Goal: Check status: Check status

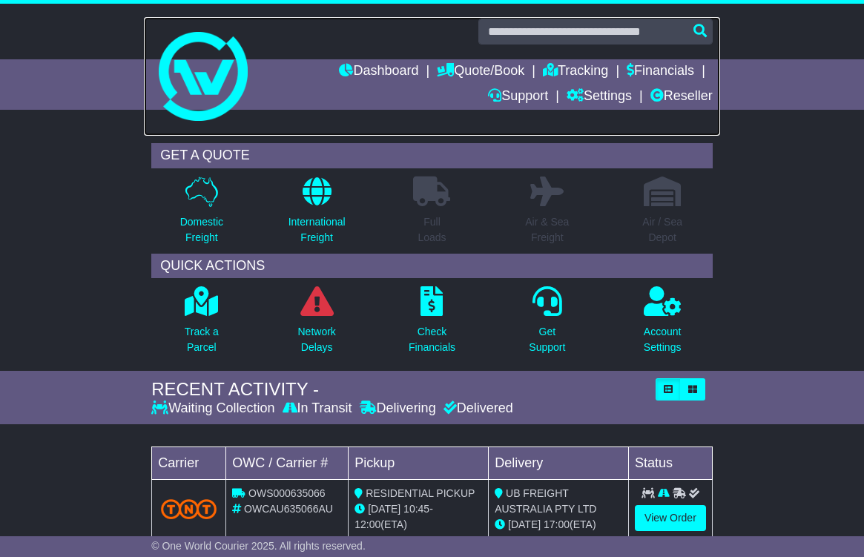
click at [507, 57] on link at bounding box center [432, 76] width 576 height 119
click at [466, 74] on link "Quote/Book" at bounding box center [481, 71] width 88 height 25
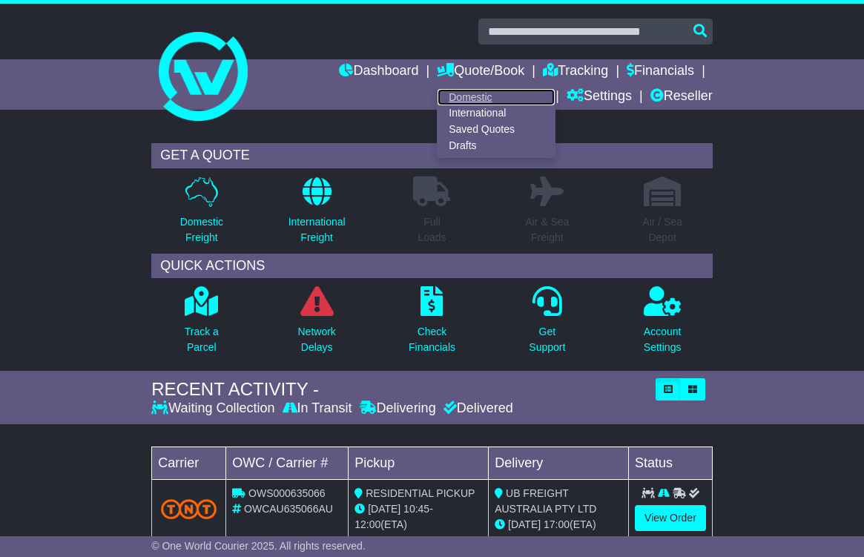
click at [453, 95] on link "Domestic" at bounding box center [496, 97] width 117 height 16
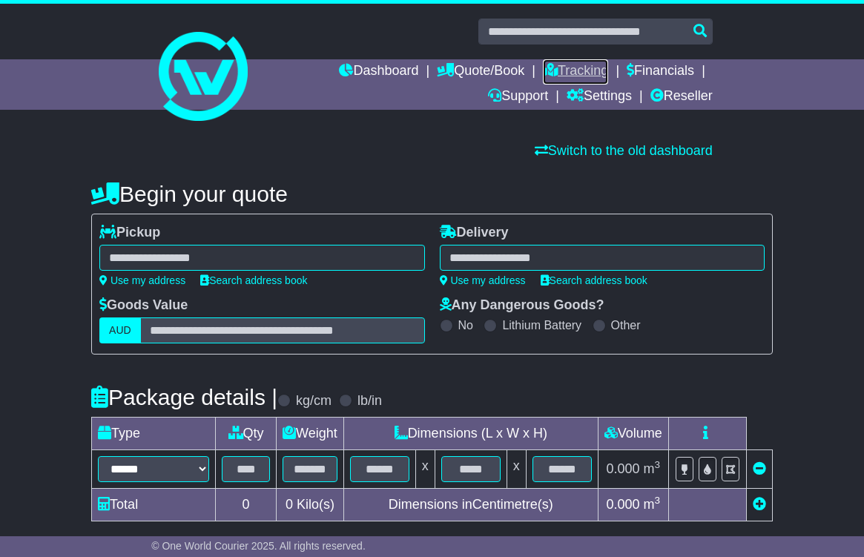
click at [564, 70] on link "Tracking" at bounding box center [575, 71] width 65 height 25
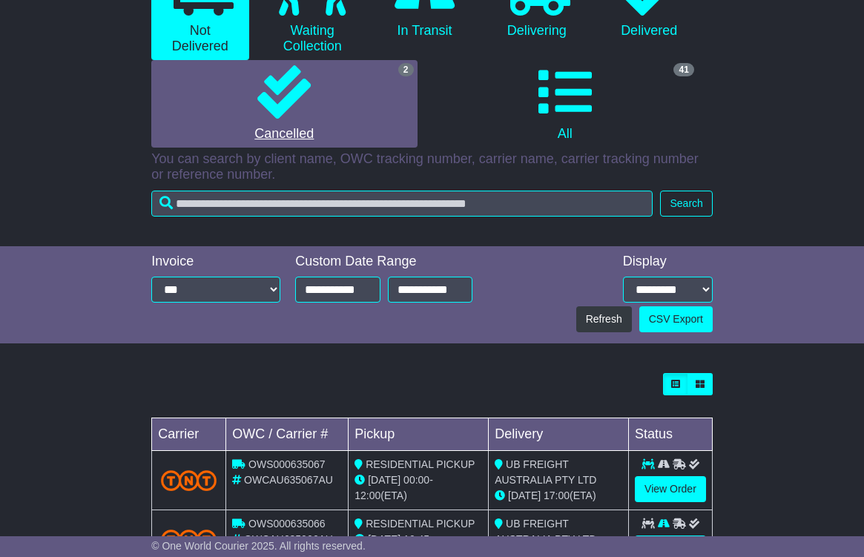
scroll to position [297, 0]
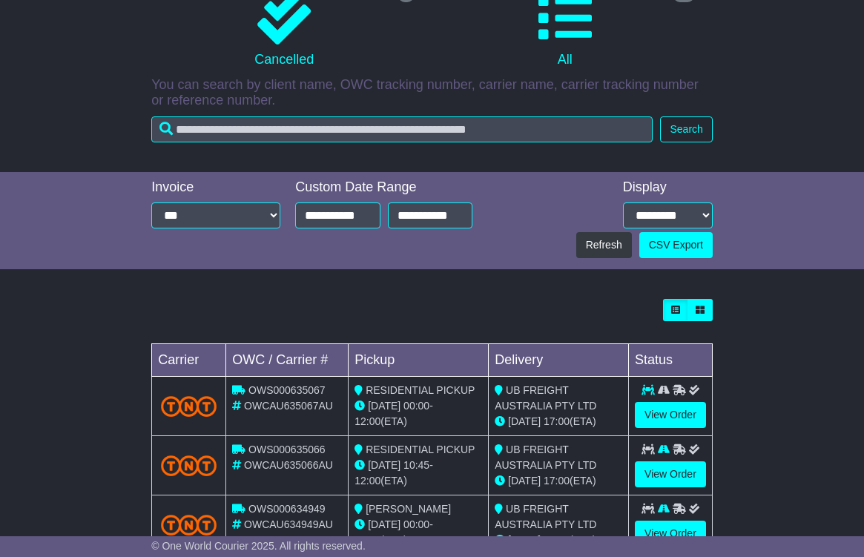
click at [260, 407] on span "OWCAU635067AU" at bounding box center [288, 406] width 89 height 12
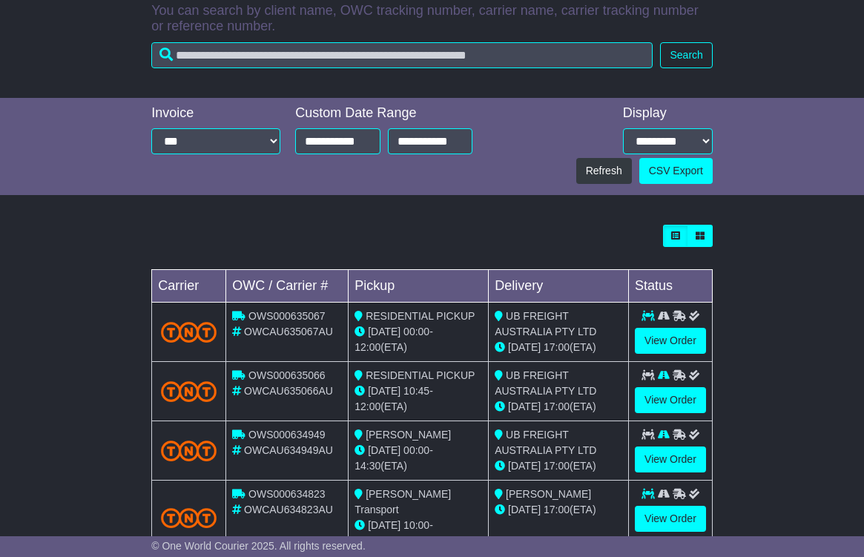
click at [276, 329] on span "OWCAU635067AU" at bounding box center [288, 332] width 89 height 12
click at [668, 340] on link "View Order" at bounding box center [670, 341] width 71 height 26
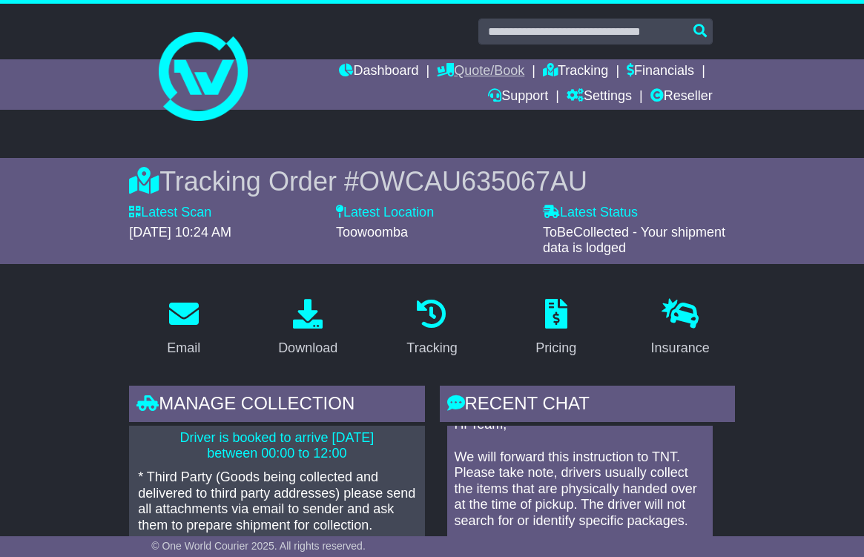
click at [478, 69] on link "Quote/Book" at bounding box center [481, 71] width 88 height 25
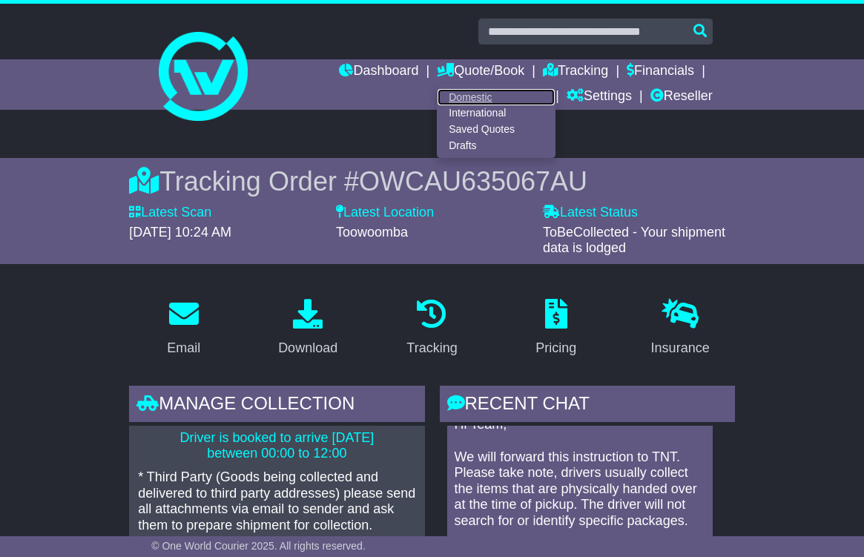
click at [480, 96] on link "Domestic" at bounding box center [496, 97] width 117 height 16
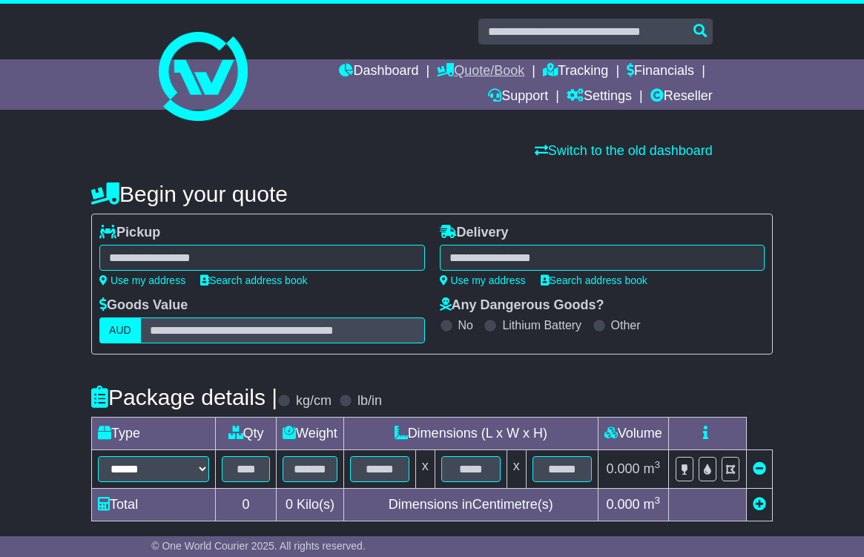
click at [470, 70] on link "Quote/Book" at bounding box center [481, 71] width 88 height 25
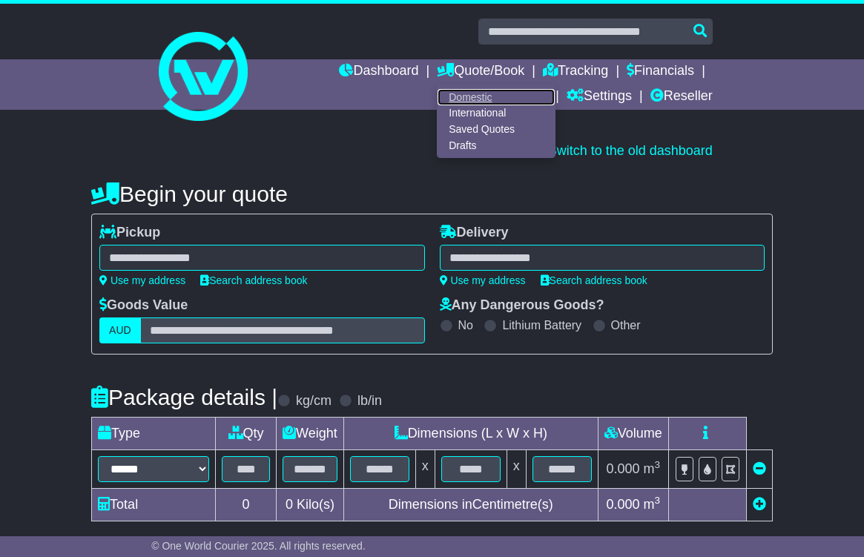
click at [457, 98] on link "Domestic" at bounding box center [496, 97] width 117 height 16
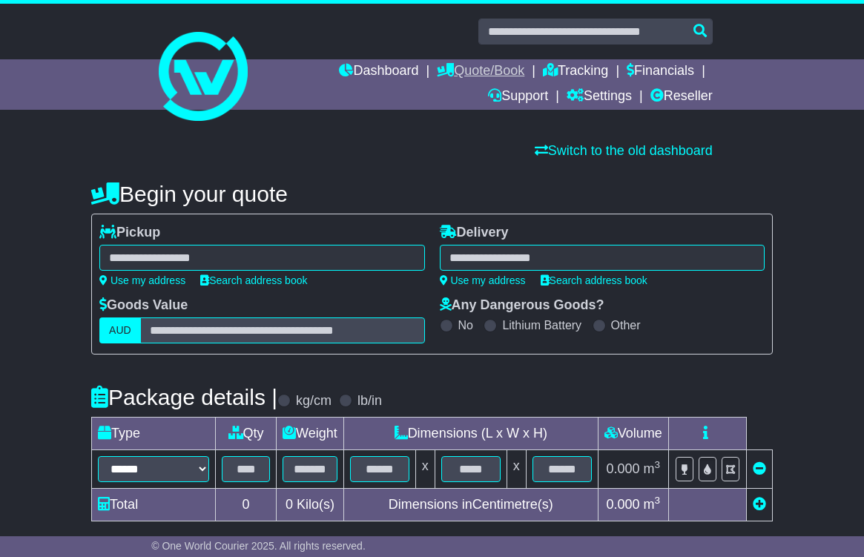
click at [475, 70] on link "Quote/Book" at bounding box center [481, 71] width 88 height 25
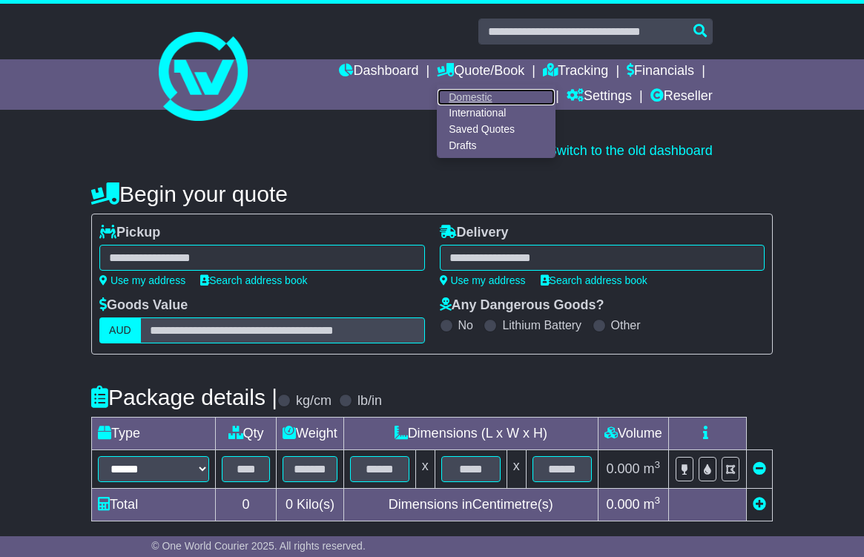
click at [461, 96] on link "Domestic" at bounding box center [496, 97] width 117 height 16
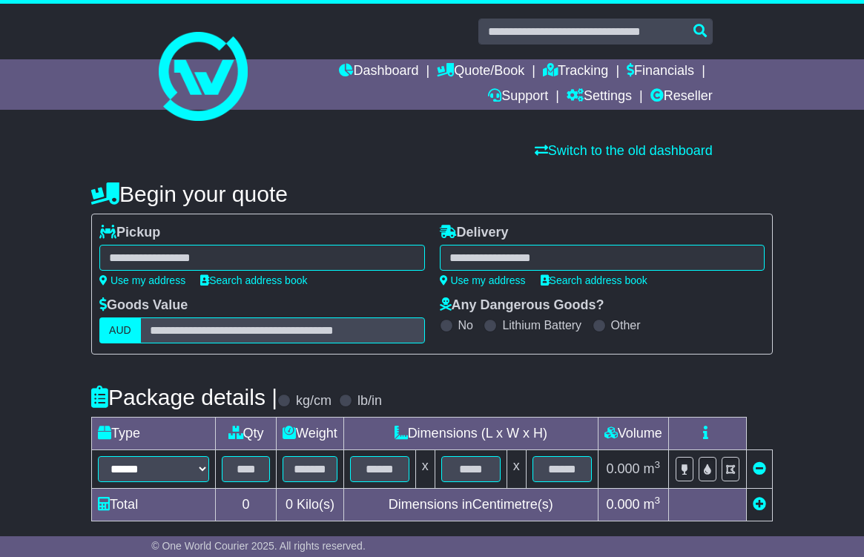
select select
click at [463, 73] on link "Quote/Book" at bounding box center [481, 71] width 88 height 25
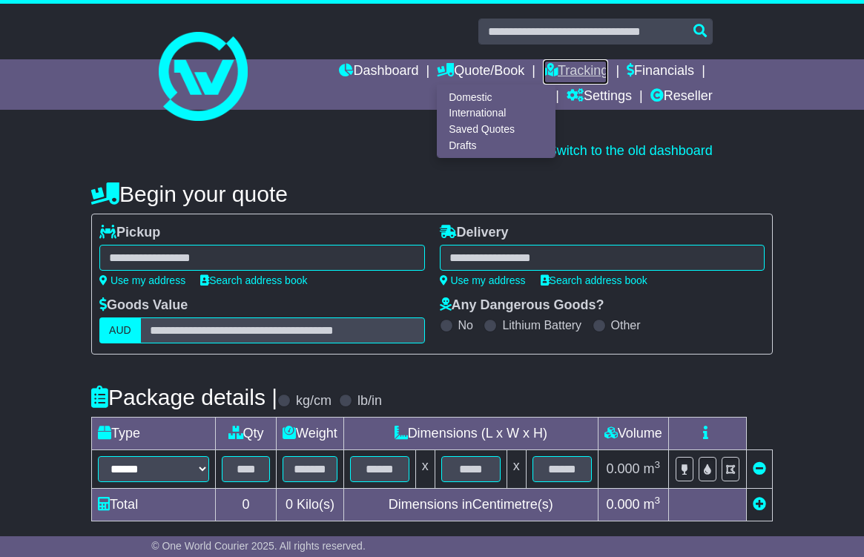
click at [588, 72] on link "Tracking" at bounding box center [575, 71] width 65 height 25
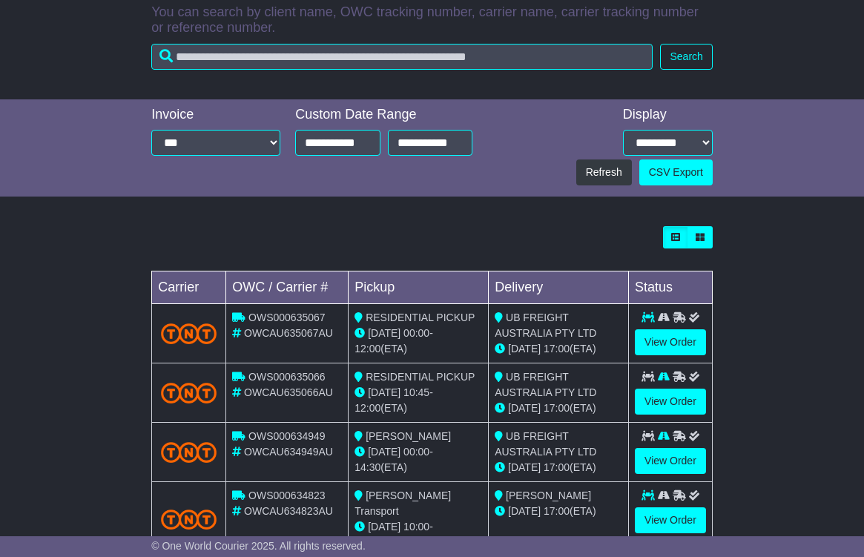
scroll to position [371, 0]
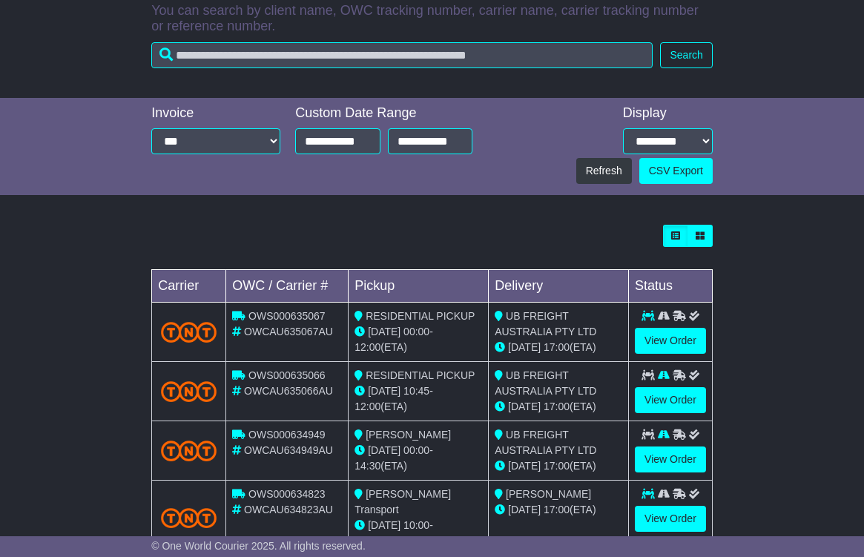
click at [283, 395] on span "OWCAU635066AU" at bounding box center [288, 391] width 89 height 12
click at [670, 395] on link "View Order" at bounding box center [670, 400] width 71 height 26
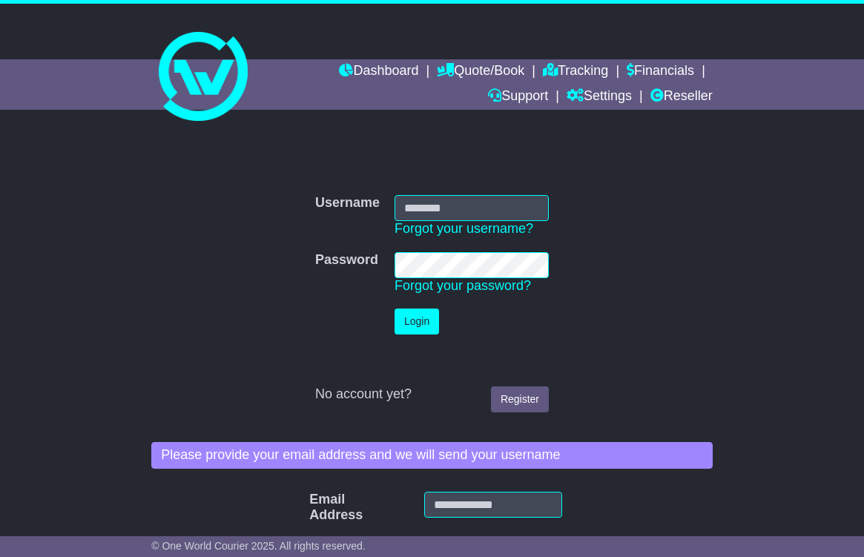
type input "**********"
click at [418, 309] on button "Login" at bounding box center [417, 321] width 44 height 26
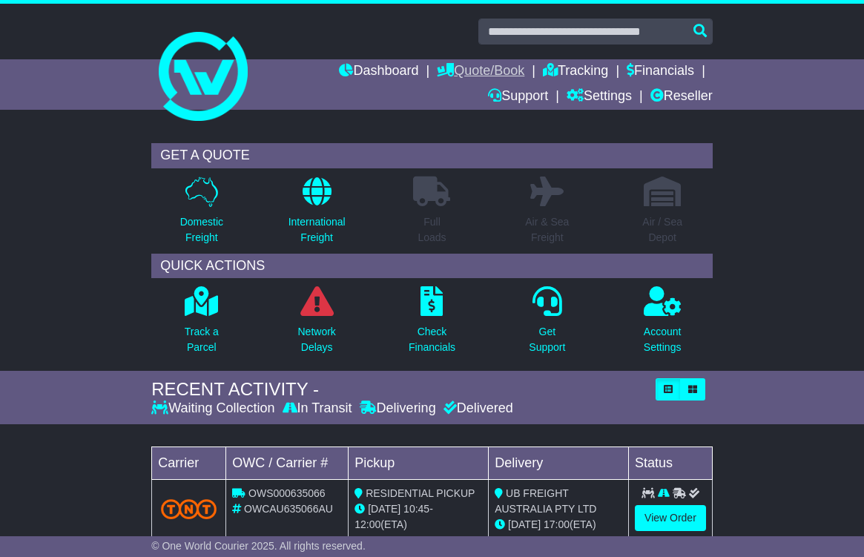
click at [498, 62] on link "Quote/Book" at bounding box center [481, 71] width 88 height 25
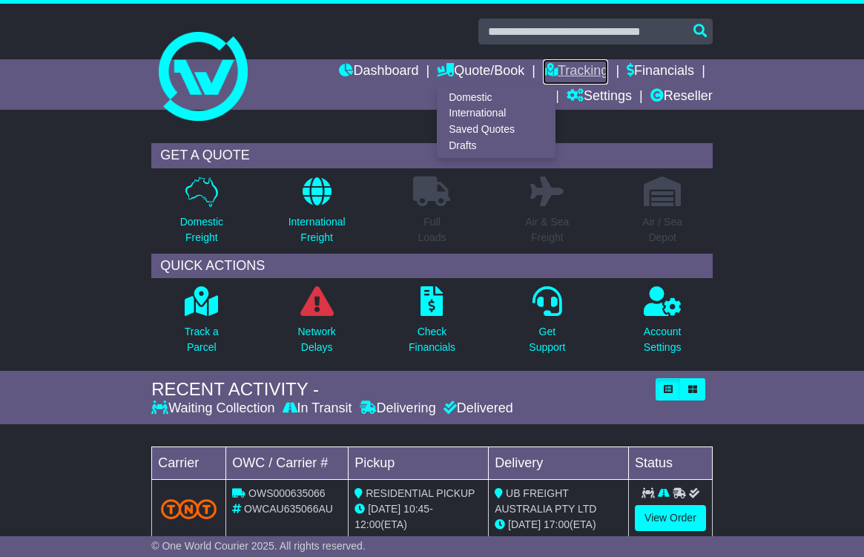
click at [564, 69] on link "Tracking" at bounding box center [575, 71] width 65 height 25
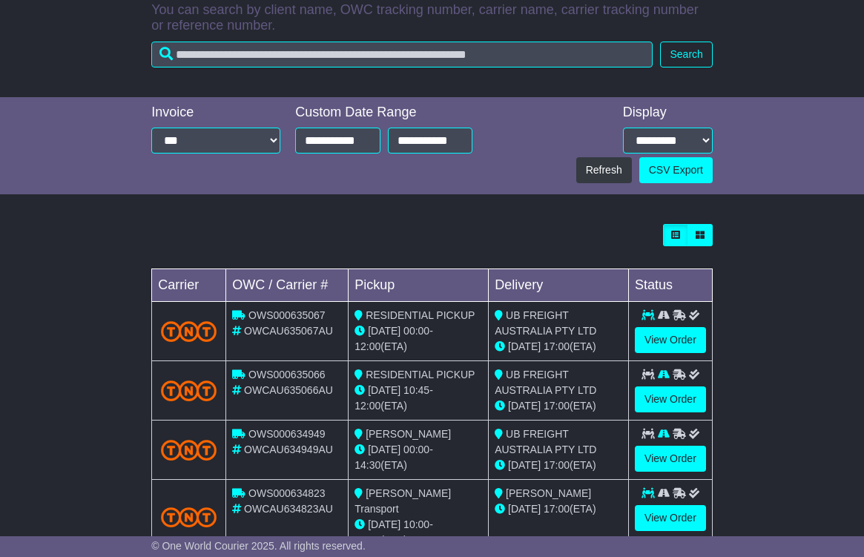
scroll to position [445, 0]
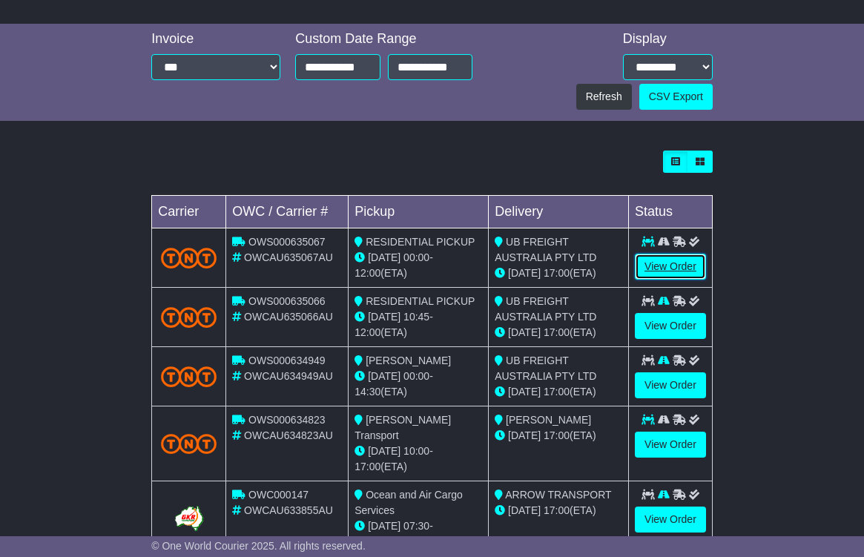
click at [653, 265] on link "View Order" at bounding box center [670, 267] width 71 height 26
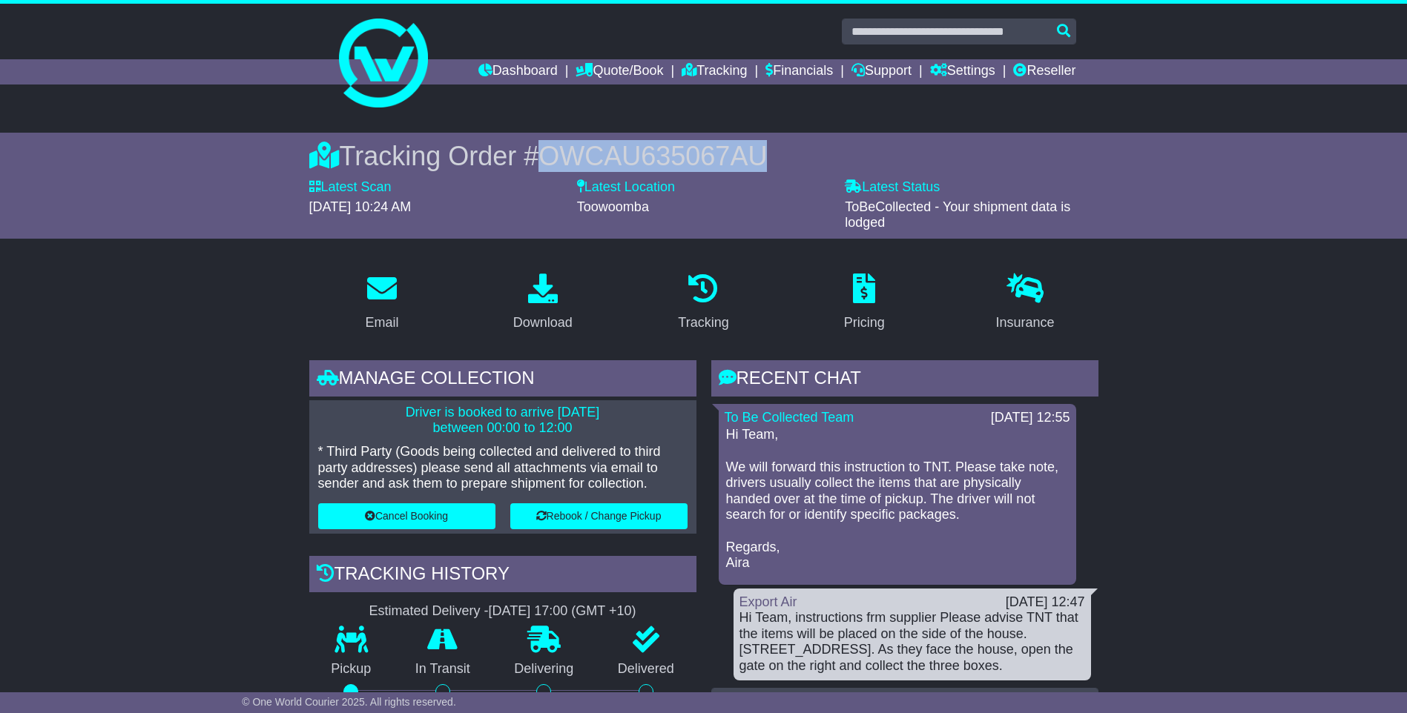
drag, startPoint x: 778, startPoint y: 152, endPoint x: 550, endPoint y: 149, distance: 227.7
click at [550, 149] on div "Tracking Order # OWCAU635067AU" at bounding box center [703, 156] width 789 height 32
drag, startPoint x: 550, startPoint y: 149, endPoint x: 570, endPoint y: 155, distance: 20.2
copy span "OWCAU635067AU"
click at [722, 70] on link "Tracking" at bounding box center [714, 71] width 65 height 25
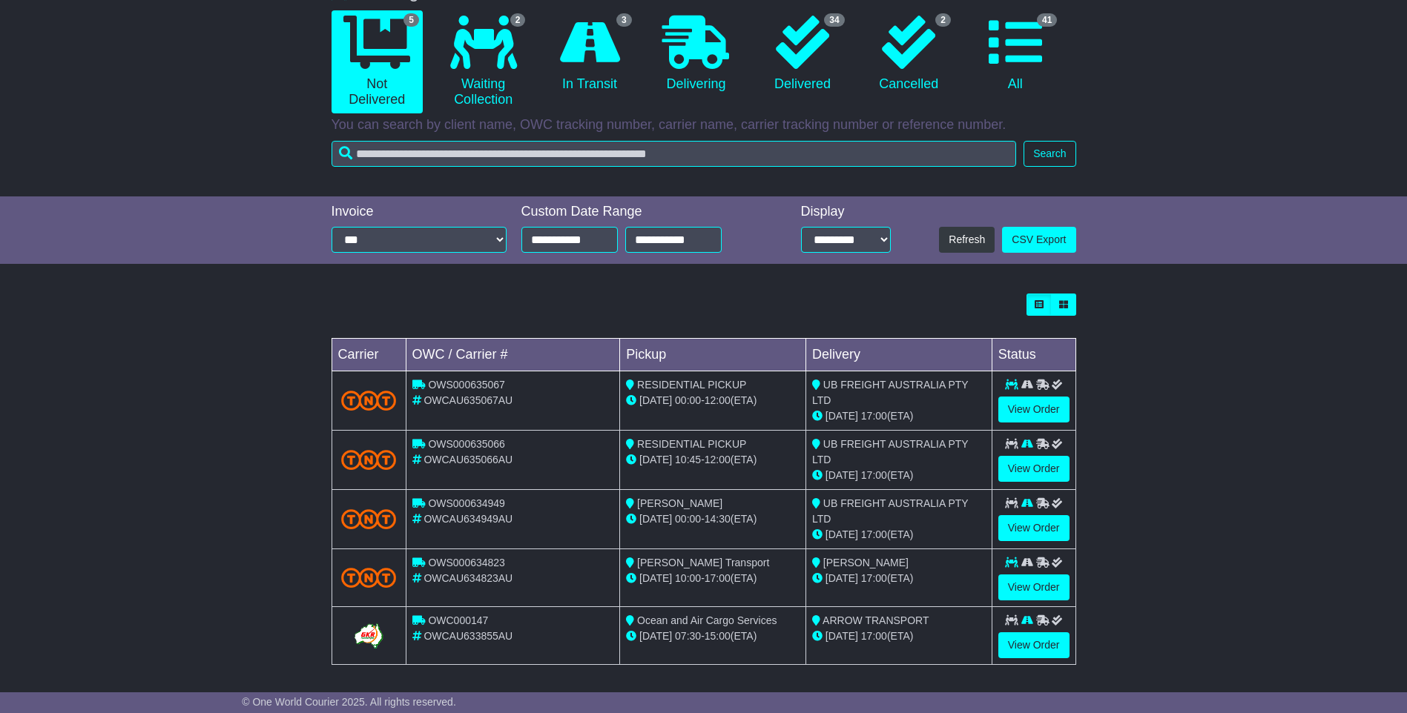
scroll to position [141, 0]
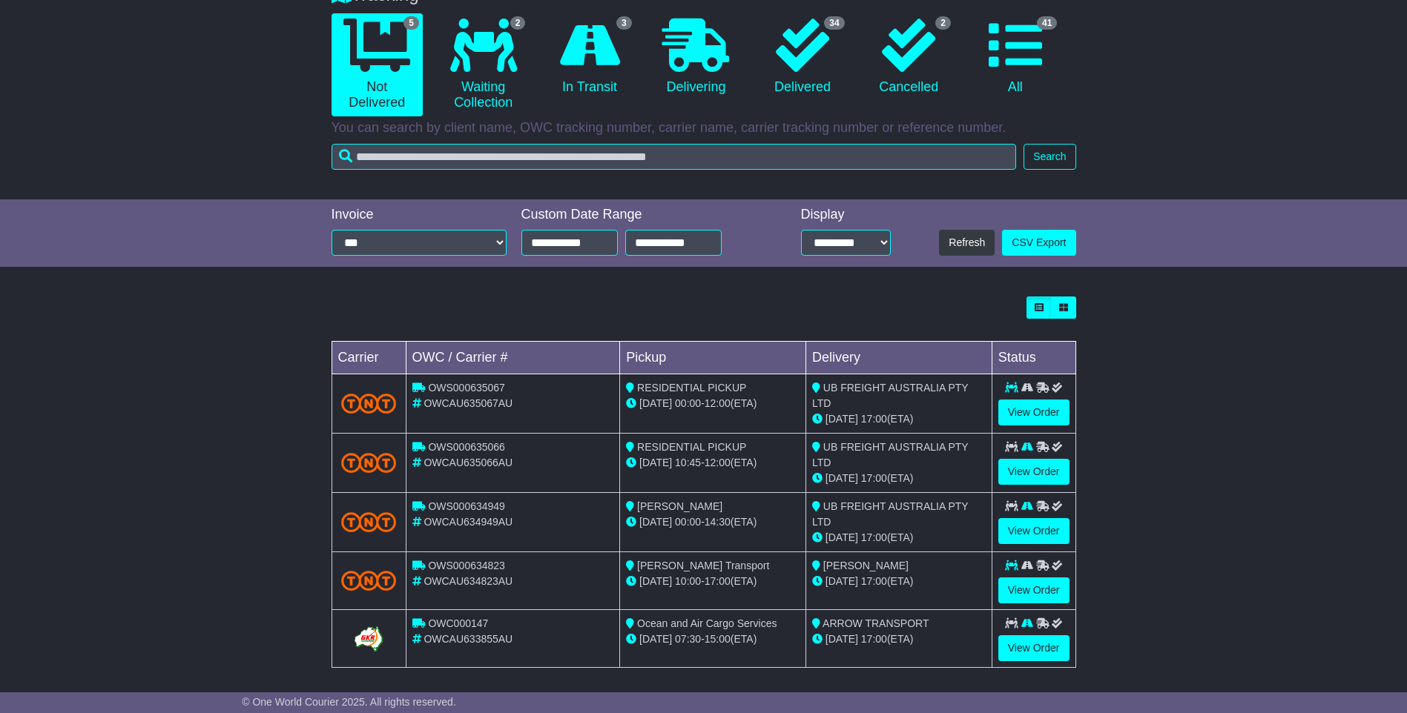
click at [492, 394] on span "OWS000635067" at bounding box center [466, 388] width 77 height 12
click at [547, 448] on div "OWS000635066" at bounding box center [513, 448] width 202 height 16
drag, startPoint x: 486, startPoint y: 443, endPoint x: 425, endPoint y: 443, distance: 61.6
click at [425, 443] on div "OWS000635066" at bounding box center [513, 448] width 202 height 16
copy div "OWS000635066"
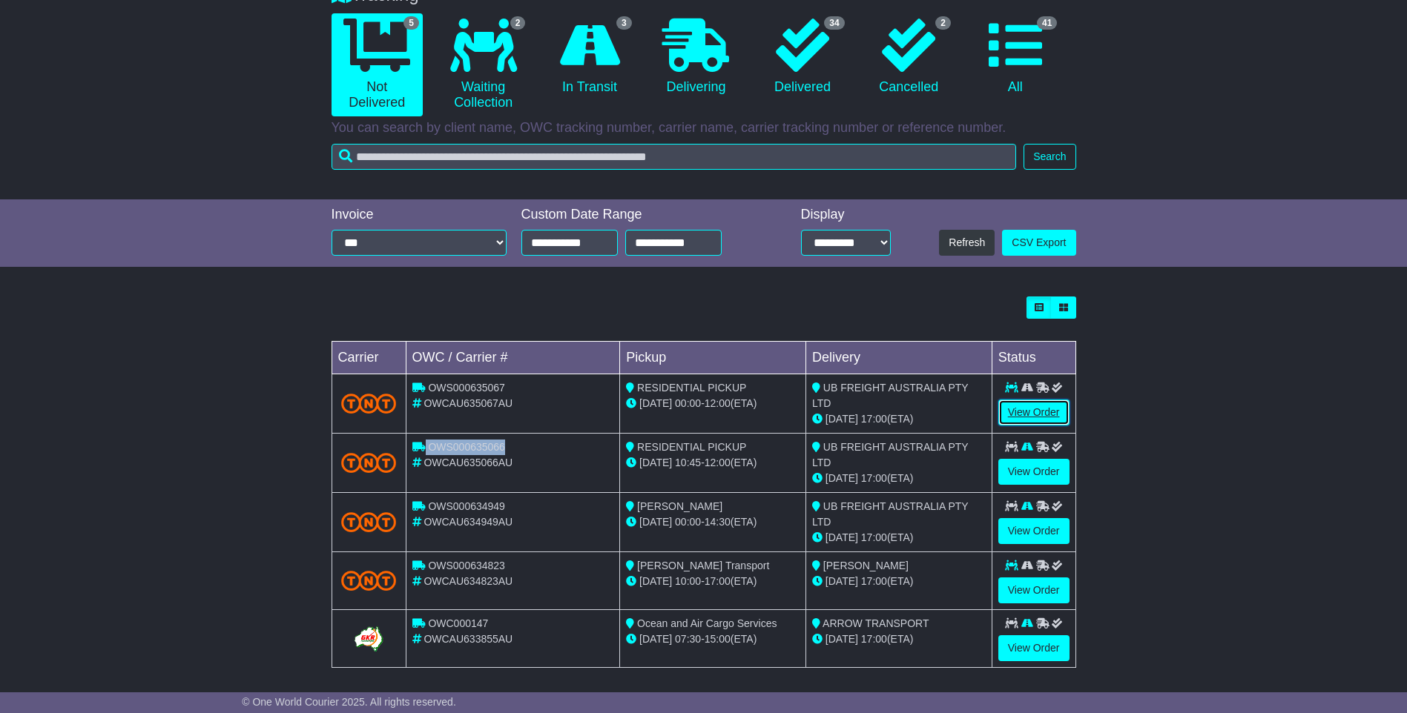
click at [1026, 412] on link "View Order" at bounding box center [1033, 413] width 71 height 26
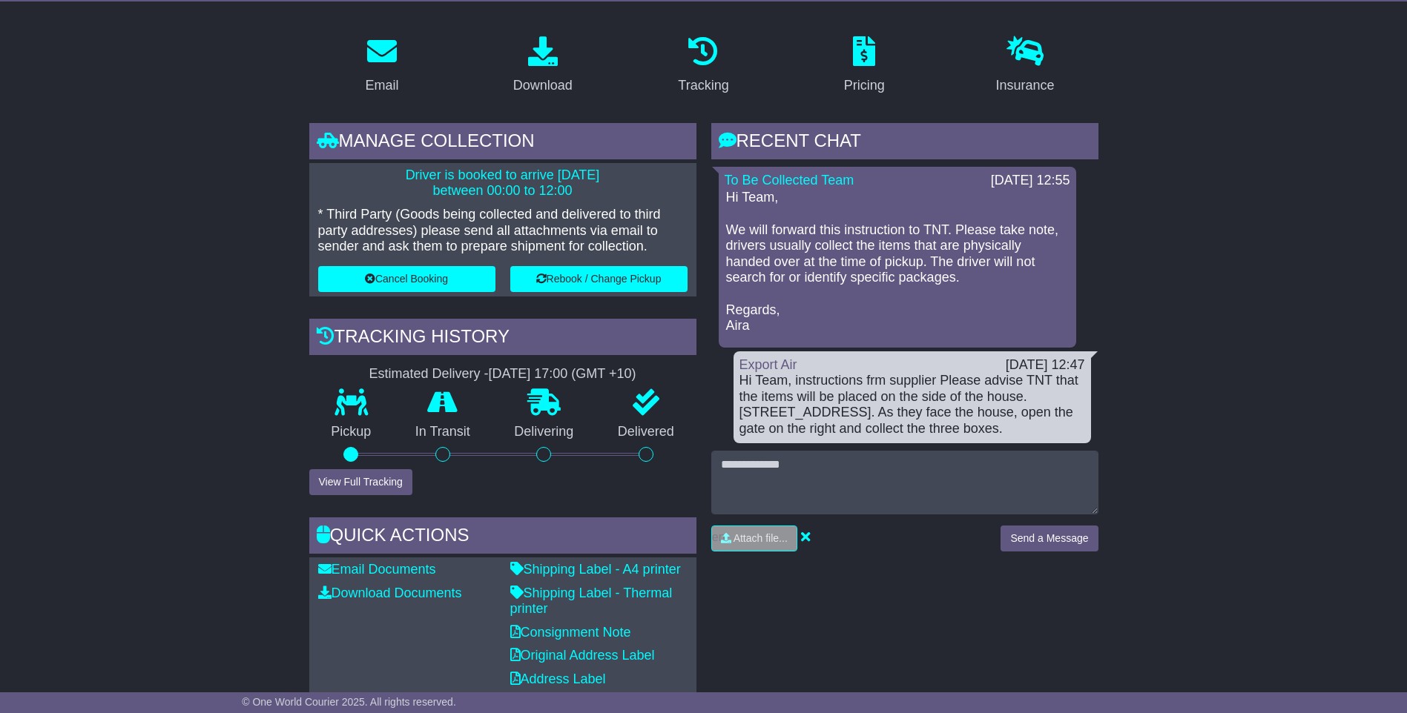
scroll to position [371, 0]
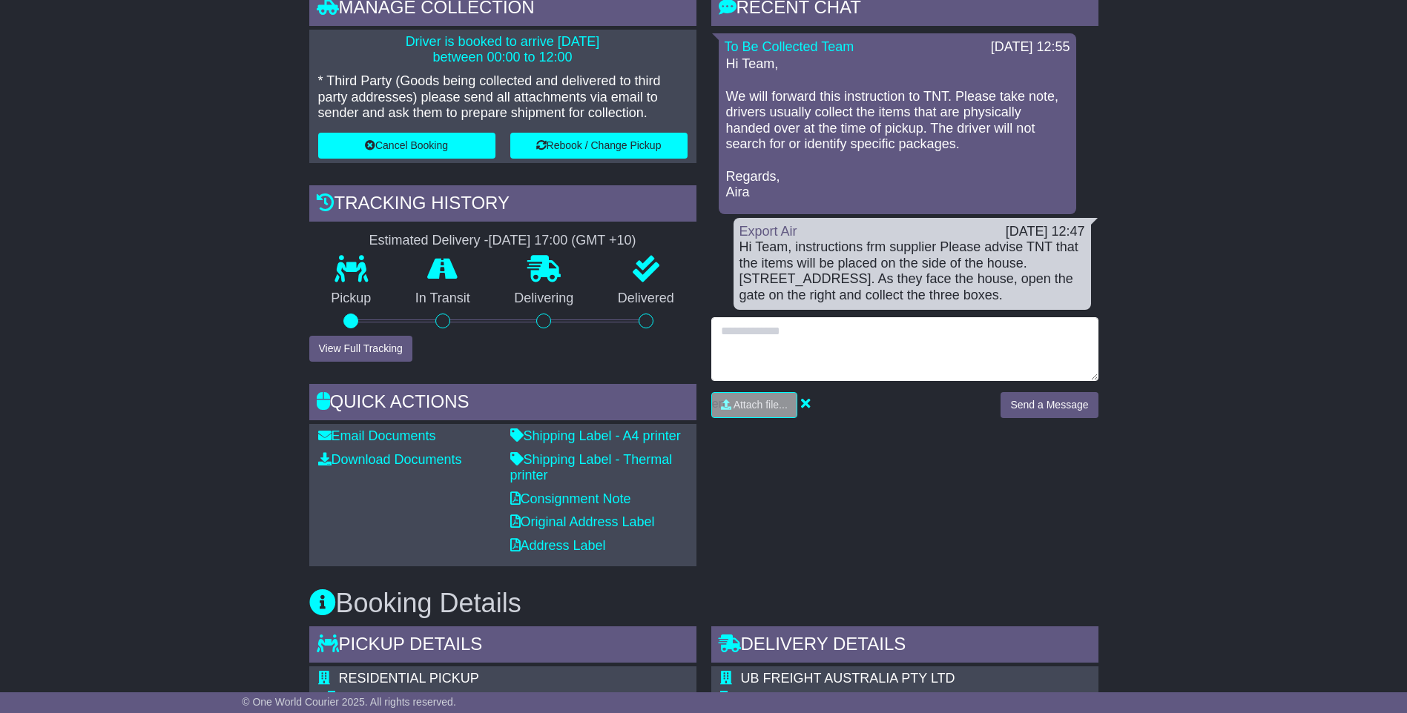
click at [731, 334] on textarea at bounding box center [904, 349] width 387 height 64
paste textarea "**********"
click at [843, 349] on textarea "**********" at bounding box center [904, 349] width 387 height 64
type textarea "**********"
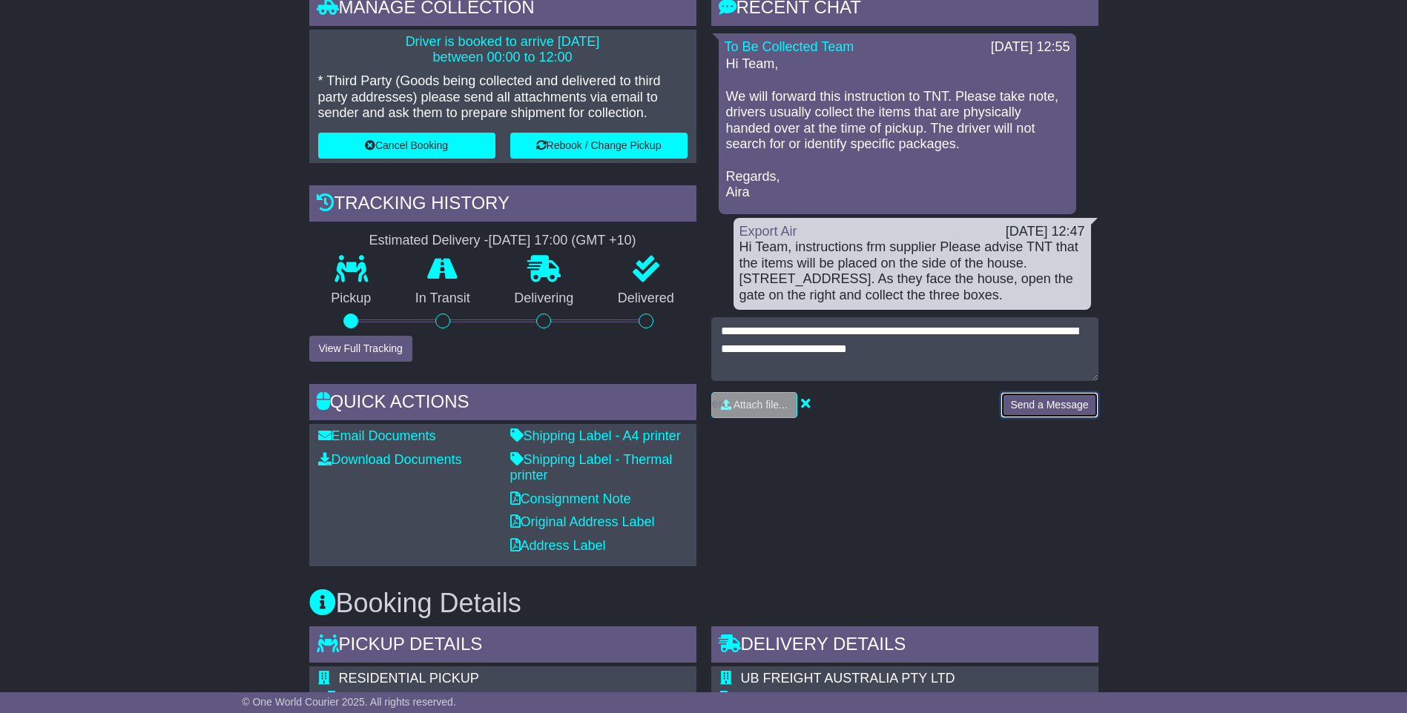
click at [1037, 399] on button "Send a Message" at bounding box center [1048, 405] width 97 height 26
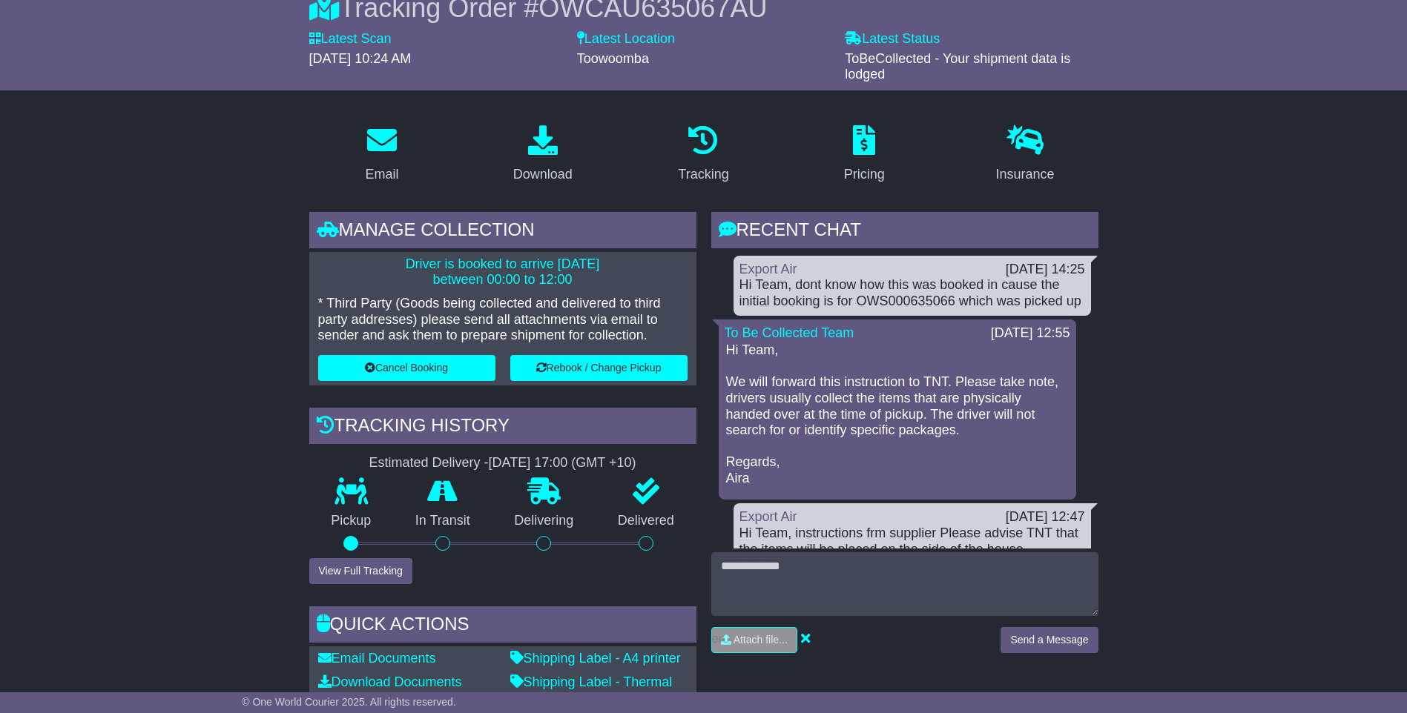
scroll to position [74, 0]
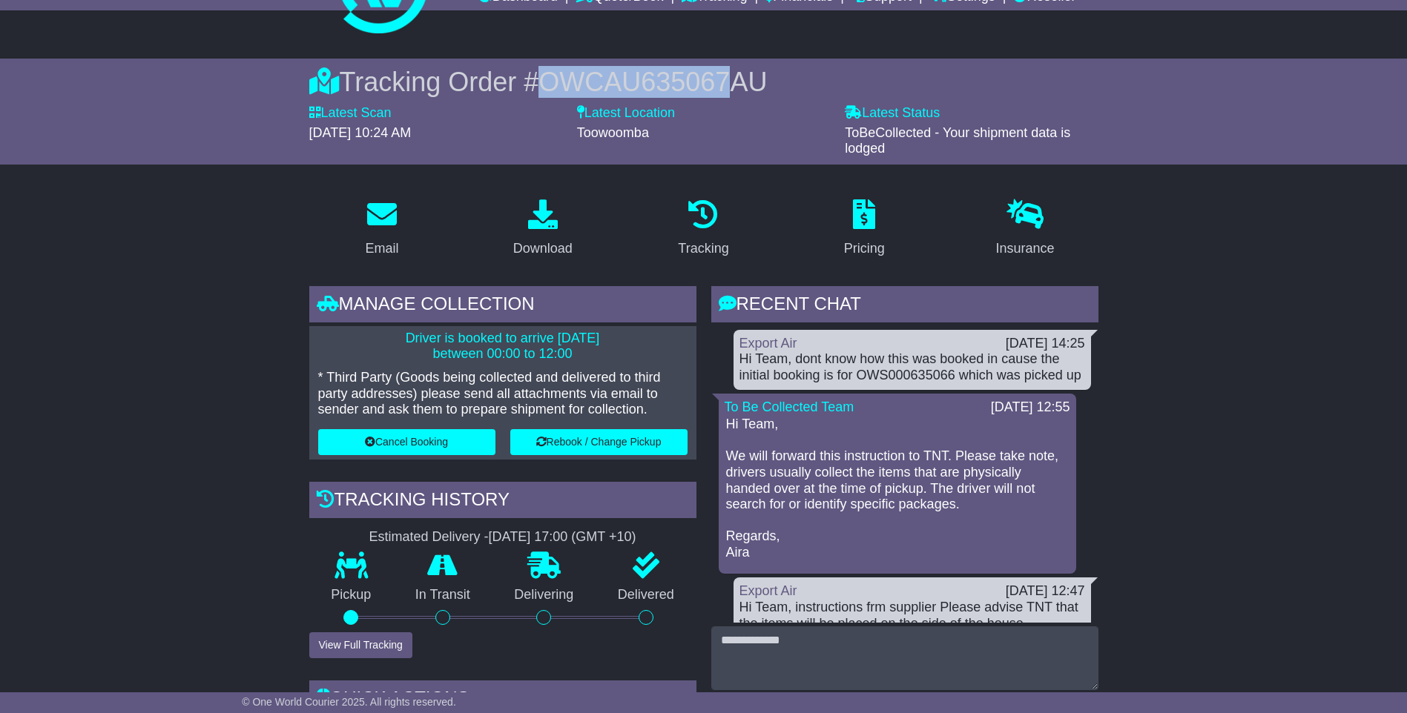
drag, startPoint x: 723, startPoint y: 71, endPoint x: 537, endPoint y: 85, distance: 186.6
click at [537, 85] on div "Tracking Order # OWCAU635067AU" at bounding box center [703, 82] width 789 height 32
copy span "OWCAU635067"
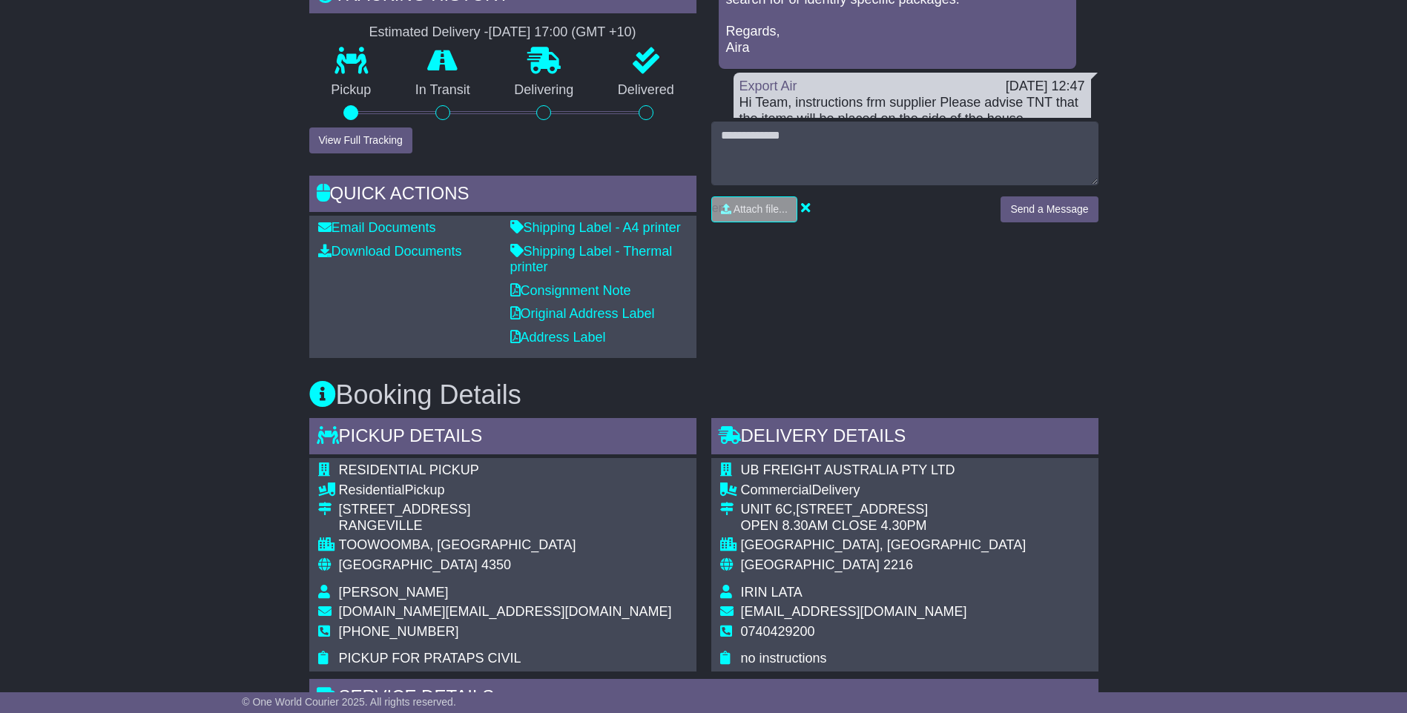
scroll to position [593, 0]
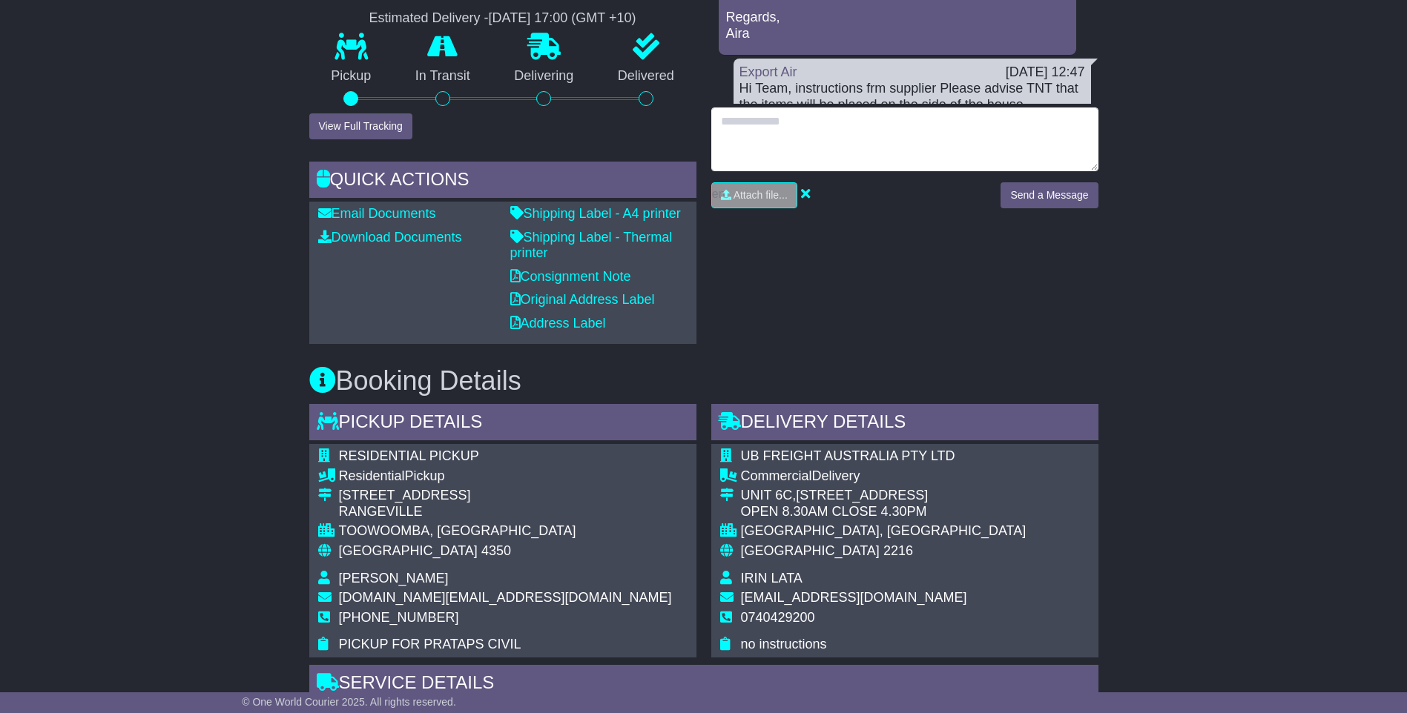
click at [773, 119] on textarea at bounding box center [904, 140] width 387 height 64
paste textarea "**********"
drag, startPoint x: 828, startPoint y: 120, endPoint x: 817, endPoint y: 120, distance: 11.1
click at [817, 120] on textarea "**********" at bounding box center [904, 140] width 387 height 64
click at [896, 124] on textarea "**********" at bounding box center [904, 140] width 387 height 64
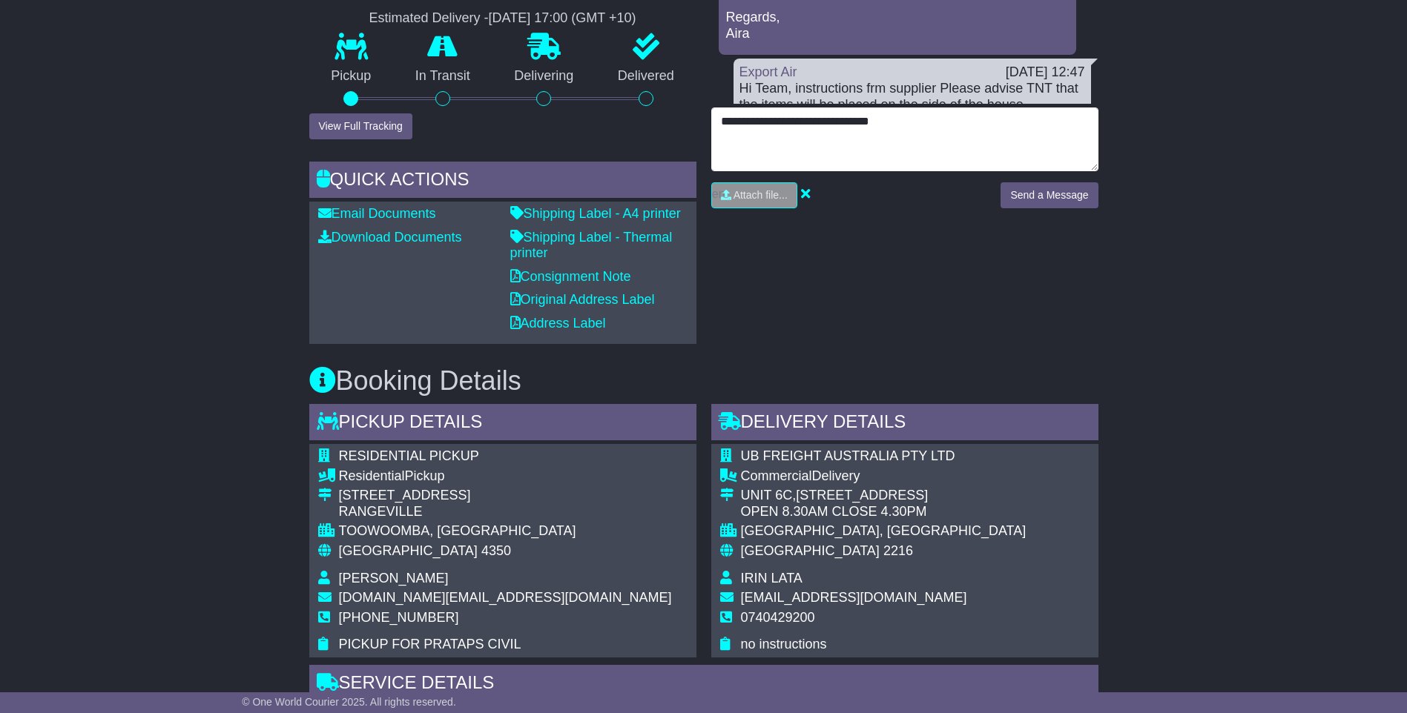
type textarea "**********"
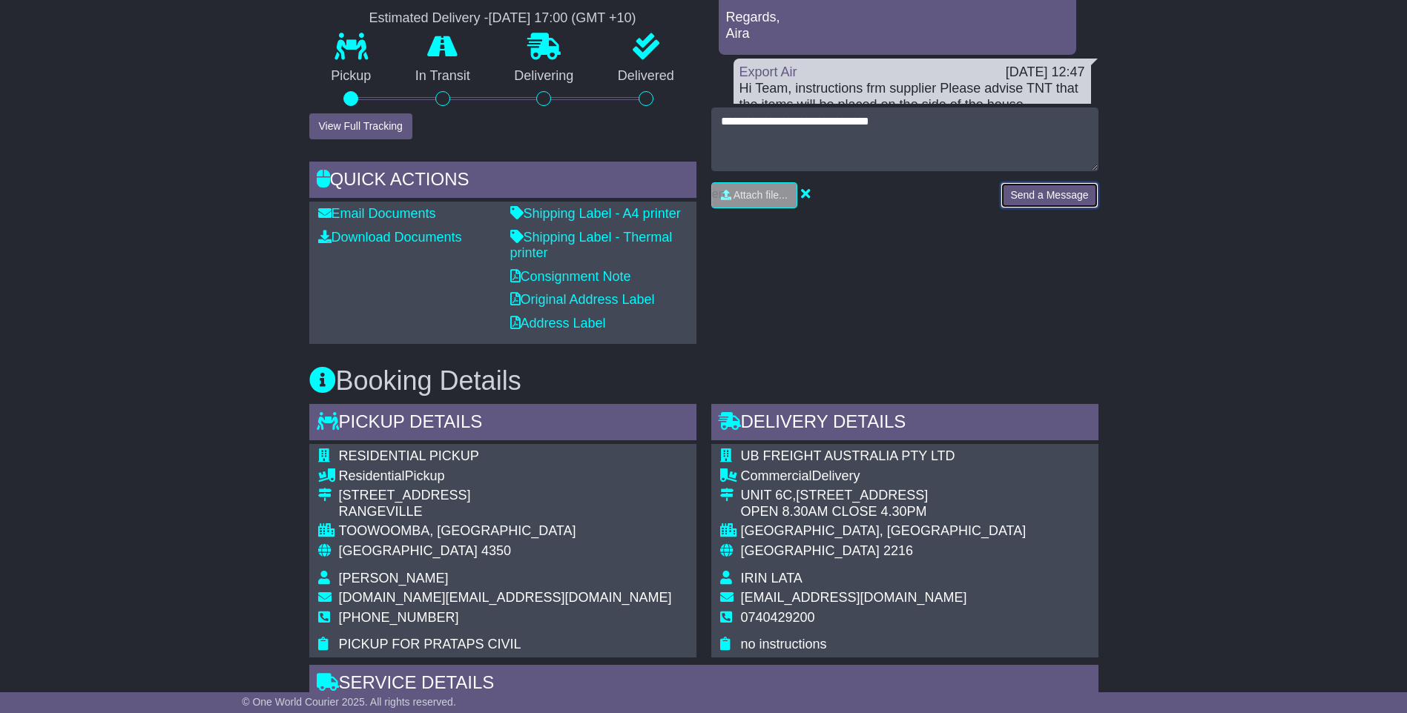
click at [1051, 191] on button "Send a Message" at bounding box center [1048, 195] width 97 height 26
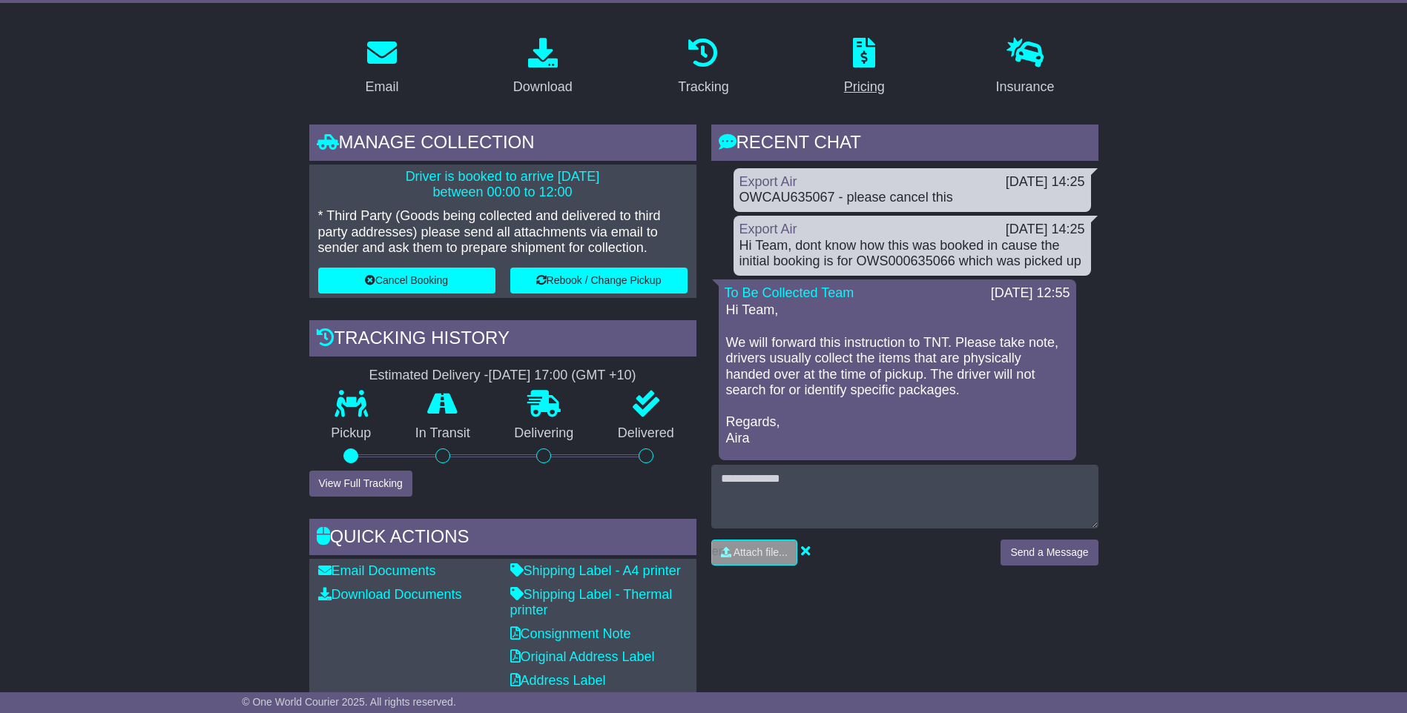
scroll to position [0, 0]
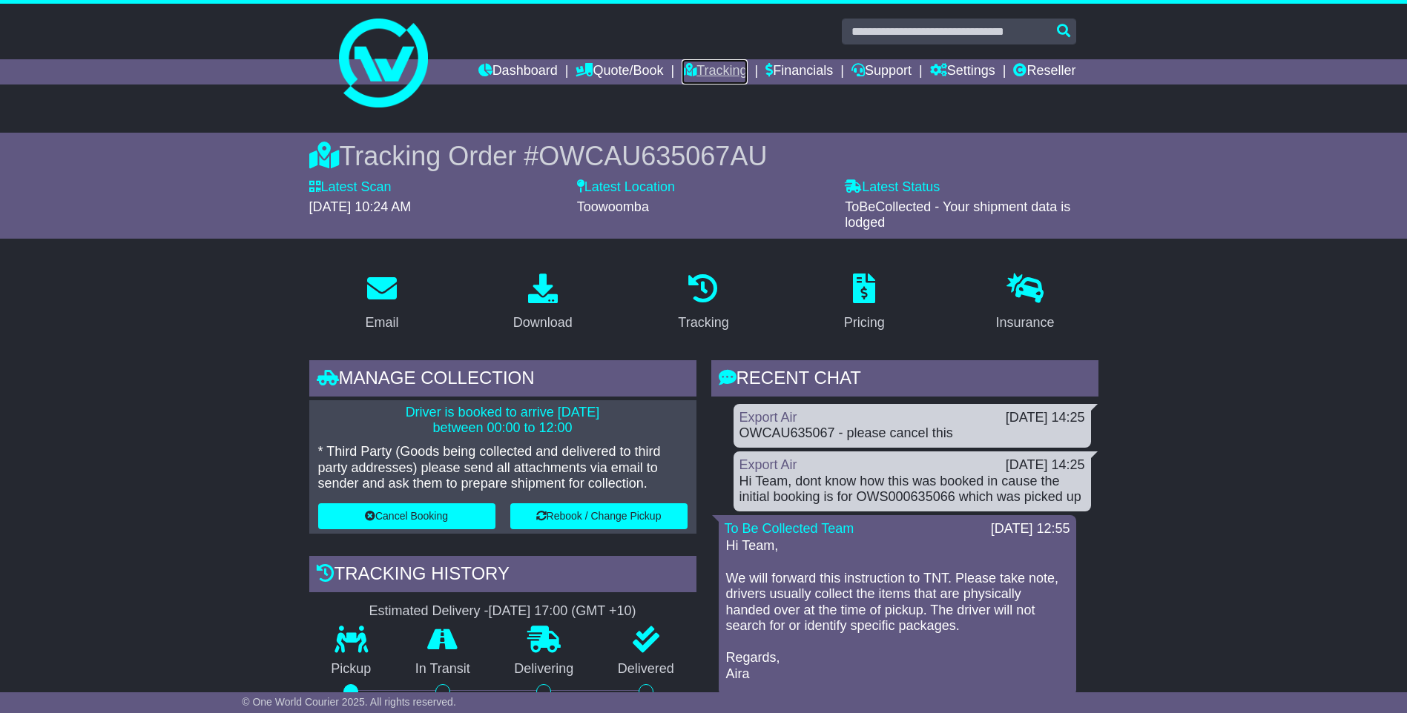
click at [716, 69] on link "Tracking" at bounding box center [714, 71] width 65 height 25
